Goal: Transaction & Acquisition: Purchase product/service

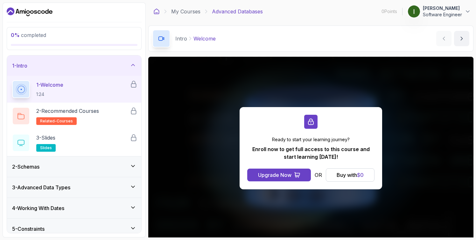
click at [157, 13] on icon at bounding box center [156, 11] width 5 height 5
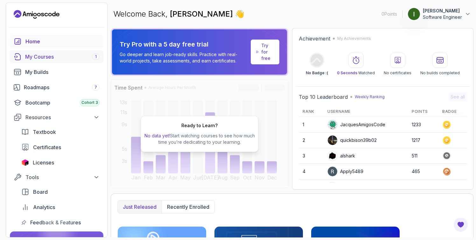
click at [57, 57] on div "My Courses 1" at bounding box center [62, 57] width 74 height 8
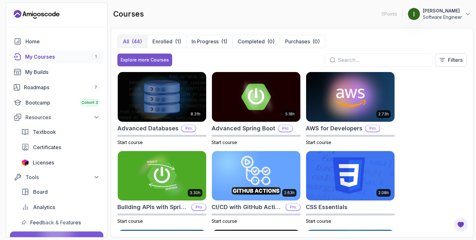
click at [154, 59] on div "Explore more Courses" at bounding box center [145, 60] width 48 height 6
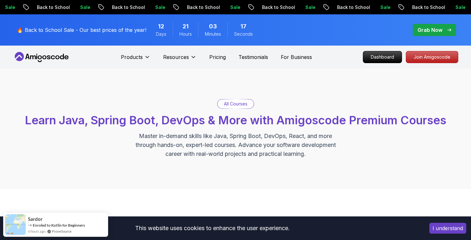
click at [235, 105] on p "All Courses" at bounding box center [236, 104] width 24 height 6
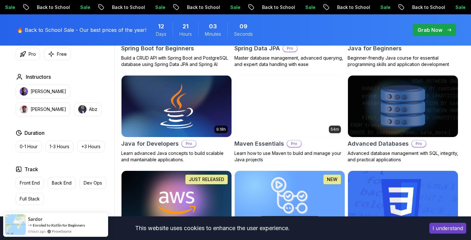
scroll to position [367, 0]
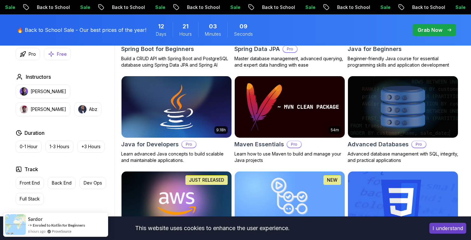
click at [55, 56] on button "Free" at bounding box center [57, 54] width 27 height 12
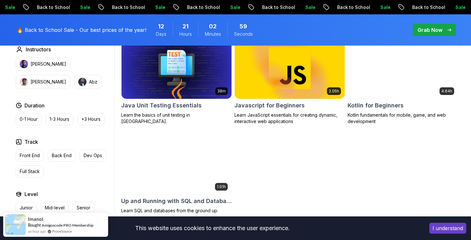
scroll to position [425, 0]
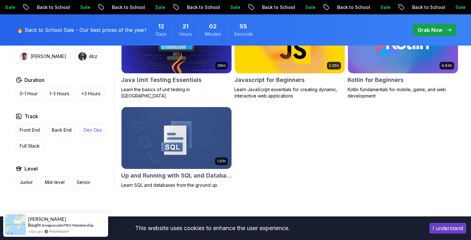
click at [87, 131] on p "Dev Ops" at bounding box center [93, 130] width 18 height 6
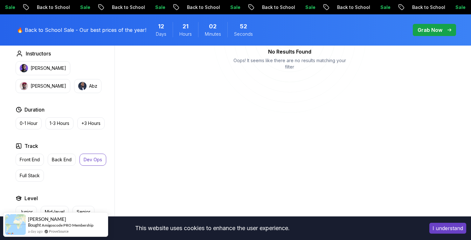
scroll to position [213, 0]
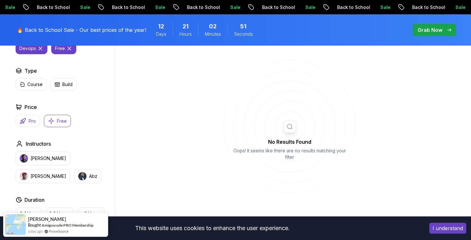
click at [25, 125] on button "Pro" at bounding box center [28, 121] width 24 height 12
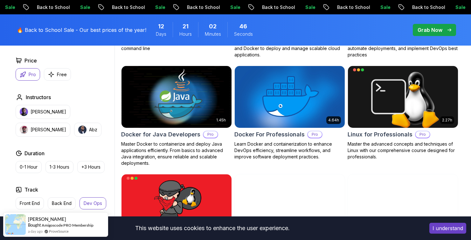
scroll to position [276, 0]
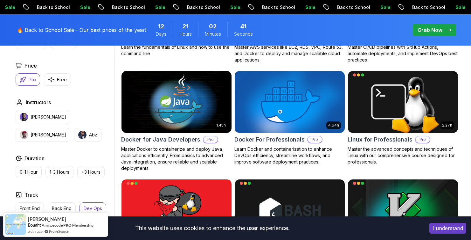
click at [280, 127] on img at bounding box center [289, 101] width 115 height 65
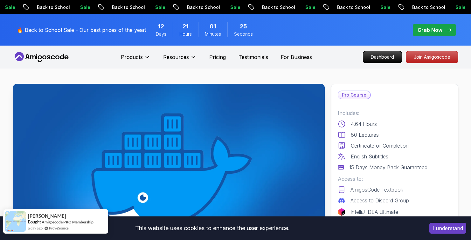
click at [14, 218] on img at bounding box center [15, 221] width 21 height 21
click at [32, 220] on span "Bought" at bounding box center [34, 221] width 13 height 5
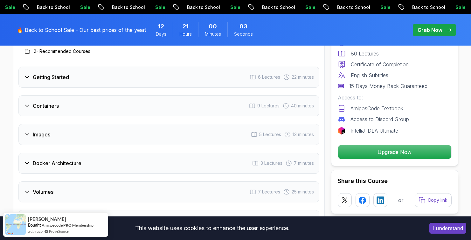
scroll to position [1459, 0]
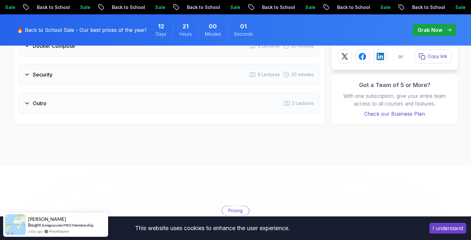
click at [453, 226] on button "I understand" at bounding box center [447, 227] width 37 height 11
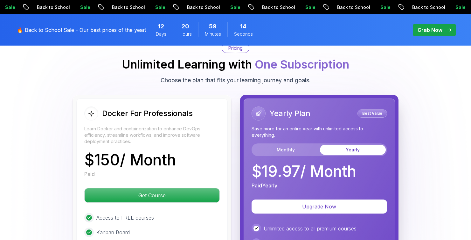
scroll to position [1621, 0]
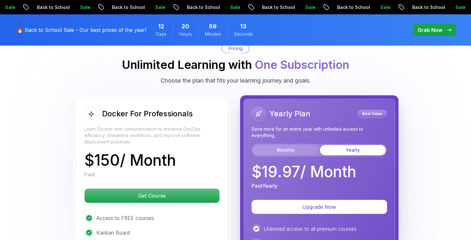
click at [282, 147] on button "Monthly" at bounding box center [286, 150] width 66 height 10
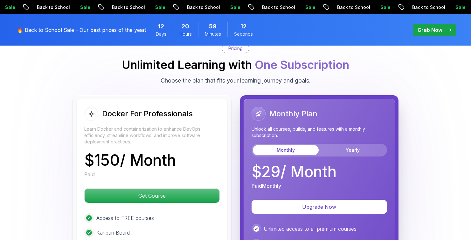
click at [350, 144] on div "Monthly Yearly" at bounding box center [320, 149] width 136 height 13
click at [350, 150] on button "Yearly" at bounding box center [353, 150] width 66 height 10
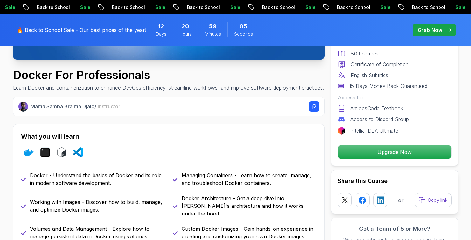
scroll to position [0, 0]
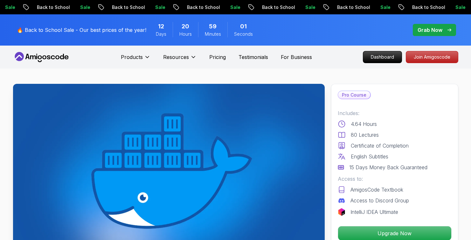
click at [96, 31] on p "🔥 Back to School Sale - Our best prices of the year!" at bounding box center [81, 30] width 129 height 8
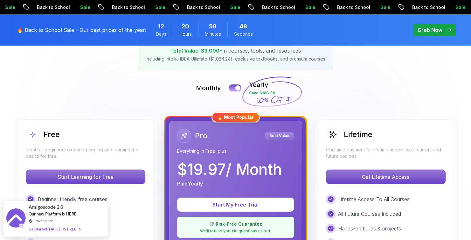
scroll to position [118, 0]
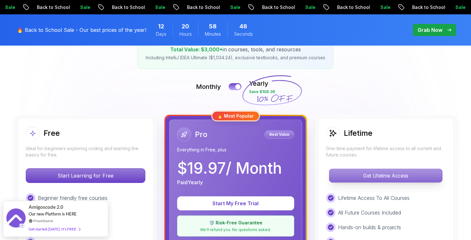
click at [330, 176] on p "Get Lifetime Access" at bounding box center [385, 175] width 113 height 13
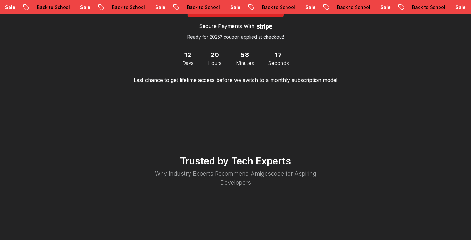
scroll to position [1126, 0]
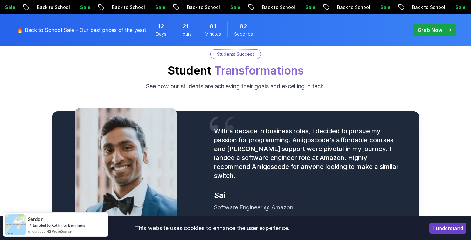
scroll to position [733, 0]
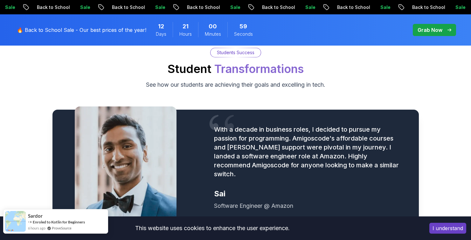
click at [61, 228] on link "ProveSource" at bounding box center [62, 227] width 20 height 5
